Goal: Task Accomplishment & Management: Use online tool/utility

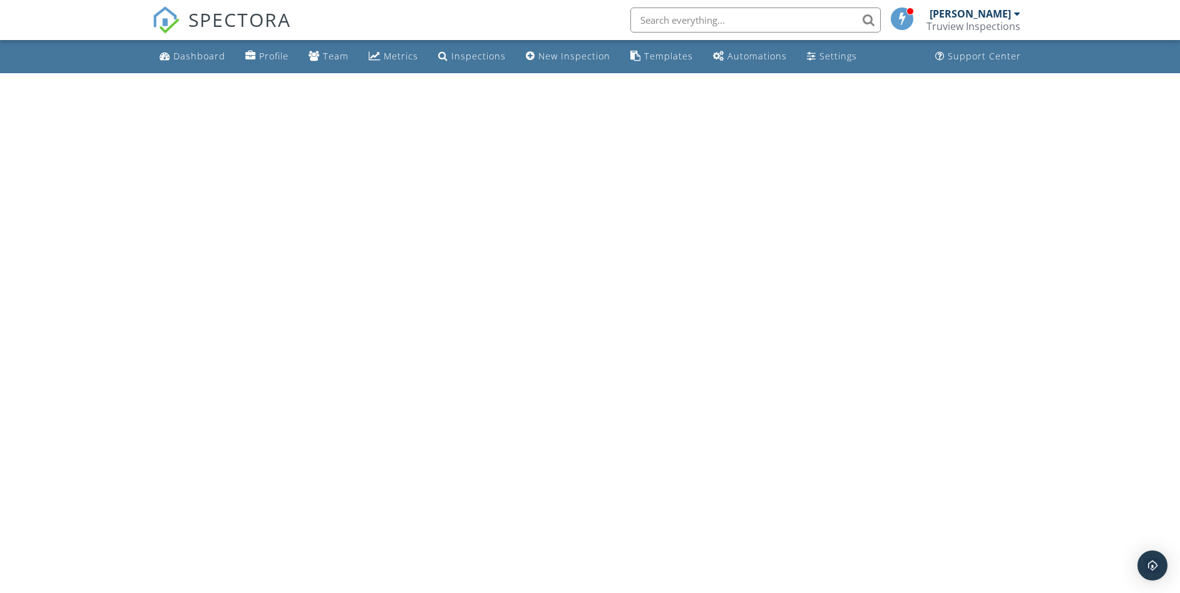
click at [715, 21] on input "text" at bounding box center [755, 20] width 250 height 25
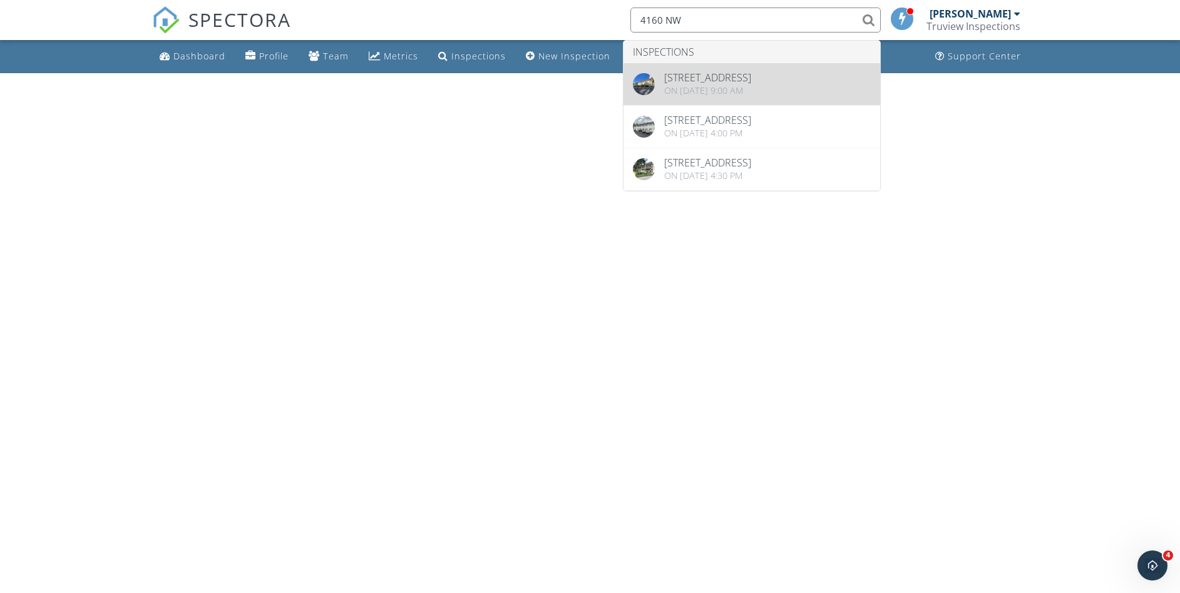
type input "4160 NW"
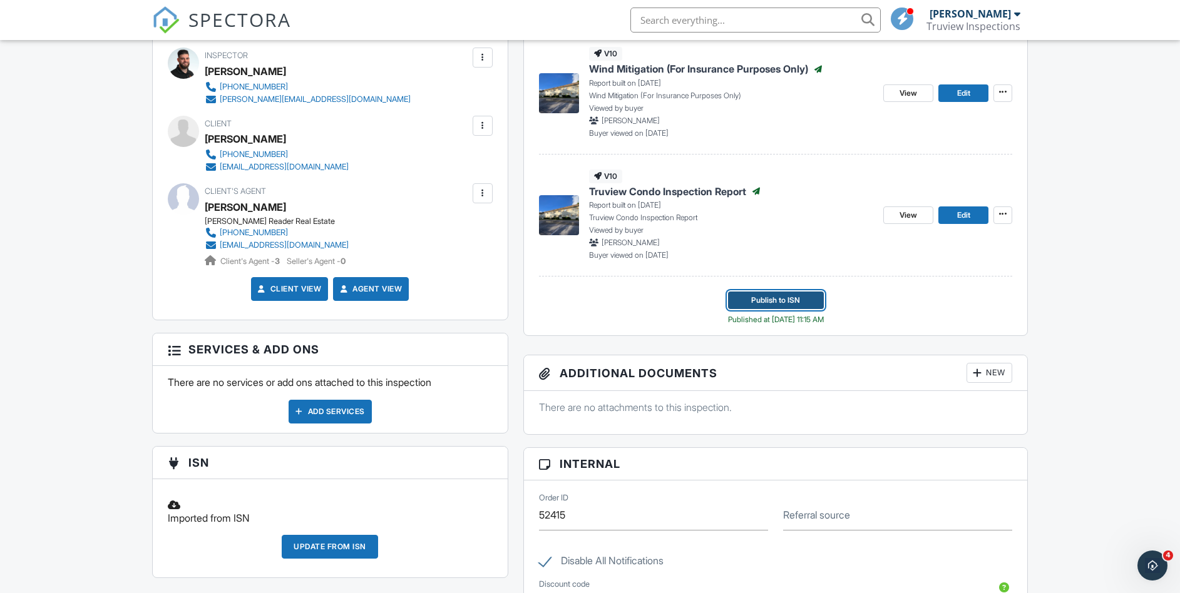
click at [787, 302] on span "Publish to ISN" at bounding box center [775, 300] width 49 height 13
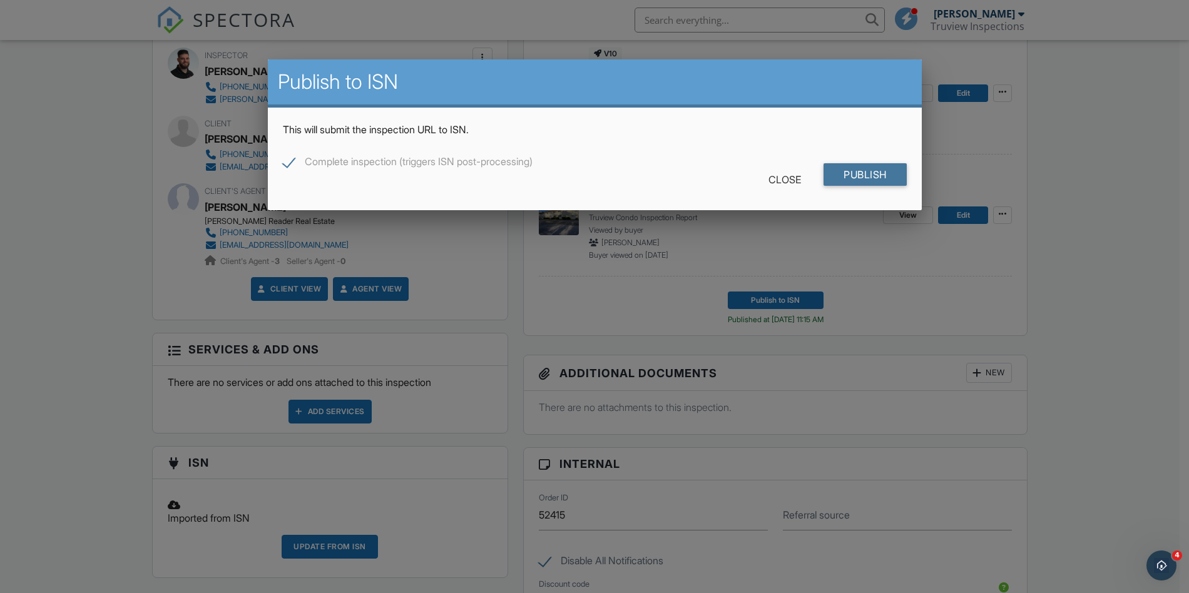
click at [863, 176] on input "Publish" at bounding box center [865, 174] width 83 height 23
